Goal: Task Accomplishment & Management: Use online tool/utility

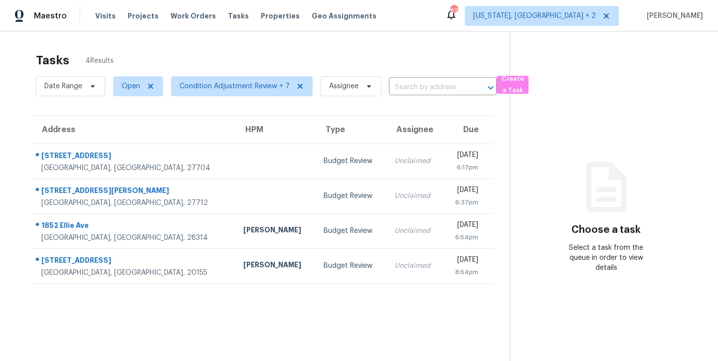
click at [192, 47] on div "Tasks 4 Results" at bounding box center [273, 60] width 474 height 26
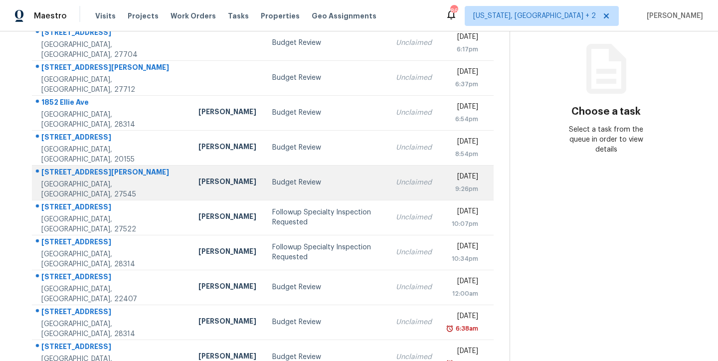
scroll to position [147, 0]
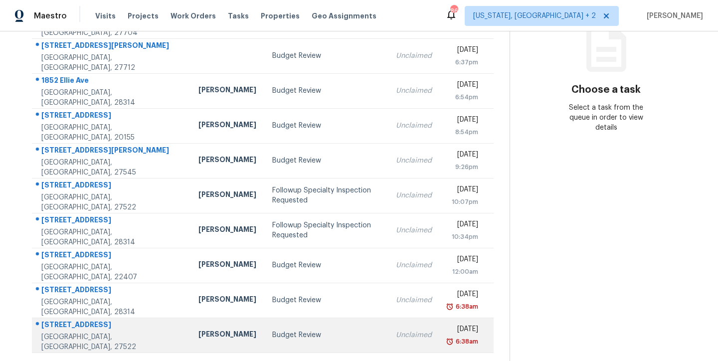
click at [198, 330] on div "Joseph White" at bounding box center [227, 335] width 58 height 12
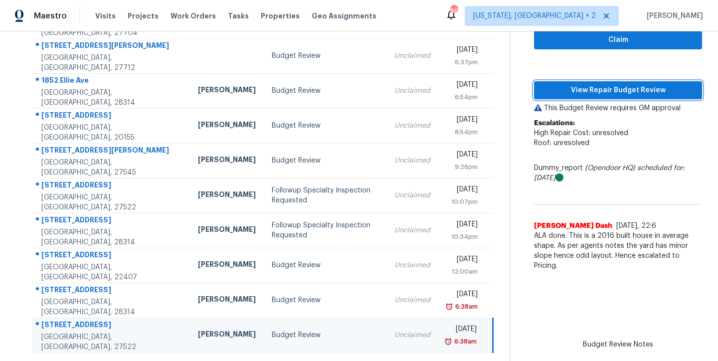
click at [617, 84] on span "View Repair Budget Review" at bounding box center [618, 90] width 152 height 12
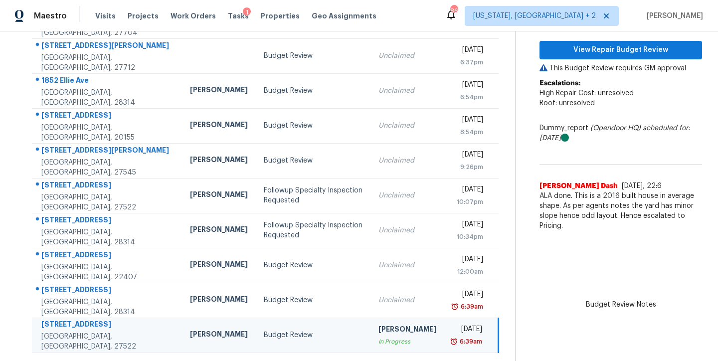
click at [410, 22] on div "Maestro Visits Projects Work Orders Tasks 1 Properties Geo Assignments 86 Washi…" at bounding box center [359, 15] width 718 height 31
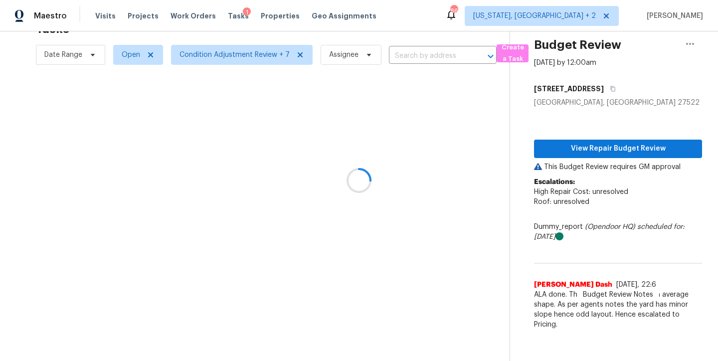
scroll to position [39, 0]
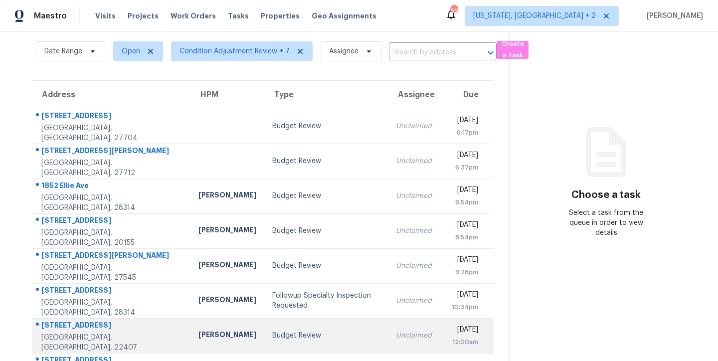
scroll to position [77, 0]
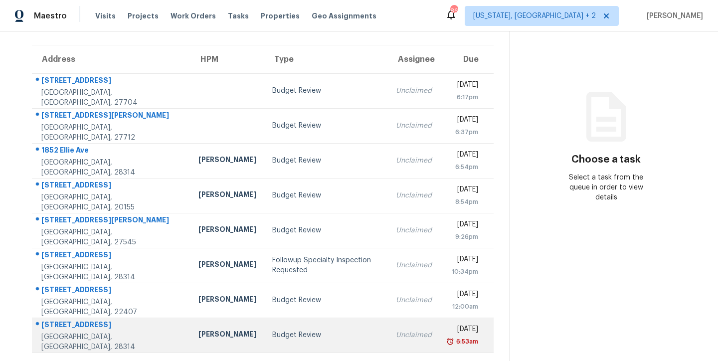
click at [272, 331] on div "Budget Review" at bounding box center [326, 335] width 108 height 10
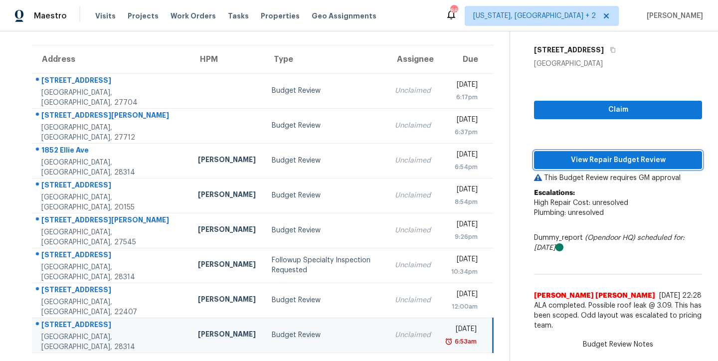
click at [609, 158] on span "View Repair Budget Review" at bounding box center [618, 160] width 152 height 12
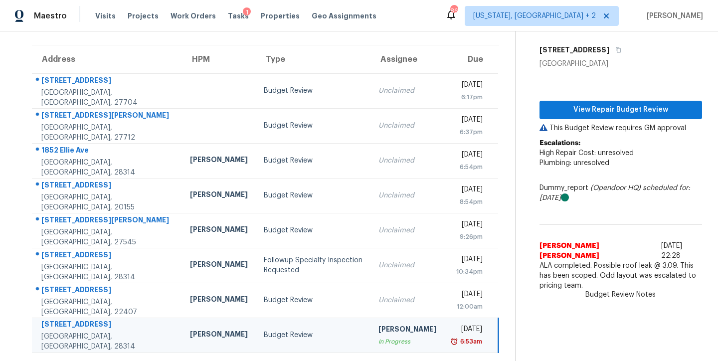
click at [420, 16] on div "Maestro Visits Projects Work Orders Tasks 1 Properties Geo Assignments 86 Washi…" at bounding box center [359, 15] width 718 height 31
